Goal: Information Seeking & Learning: Learn about a topic

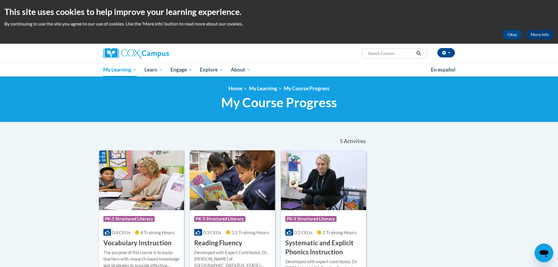
scroll to position [59, 0]
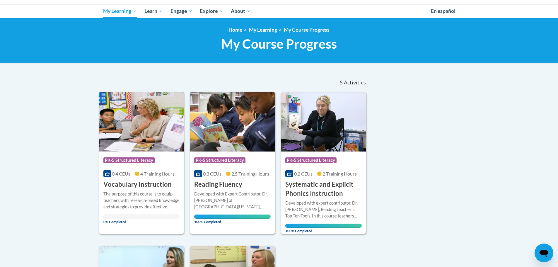
click at [138, 130] on img at bounding box center [141, 122] width 85 height 60
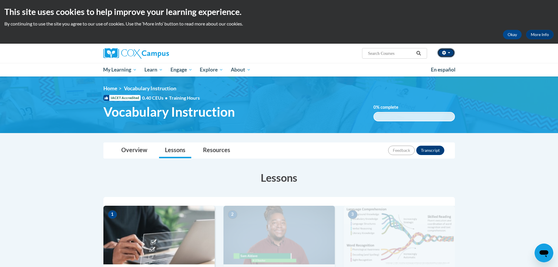
click at [450, 56] on button "button" at bounding box center [446, 52] width 18 height 9
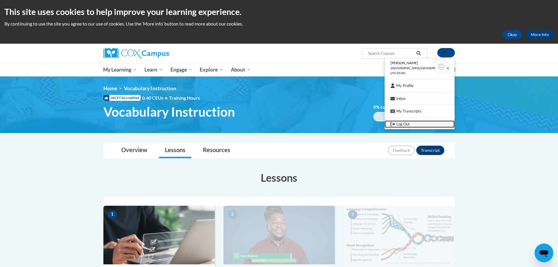
click at [412, 124] on link "Log Out" at bounding box center [419, 123] width 70 height 7
